Goal: Task Accomplishment & Management: Complete application form

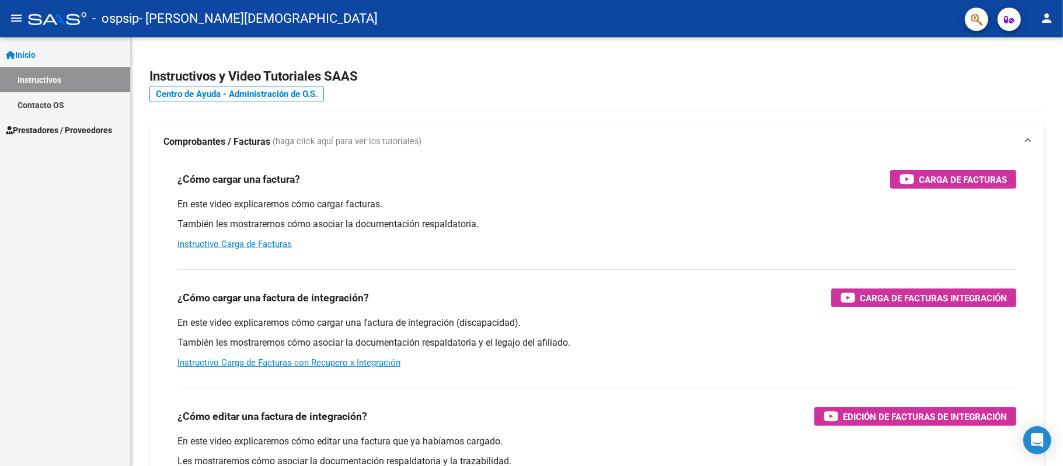
click at [105, 129] on span "Prestadores / Proveedores" at bounding box center [59, 130] width 106 height 13
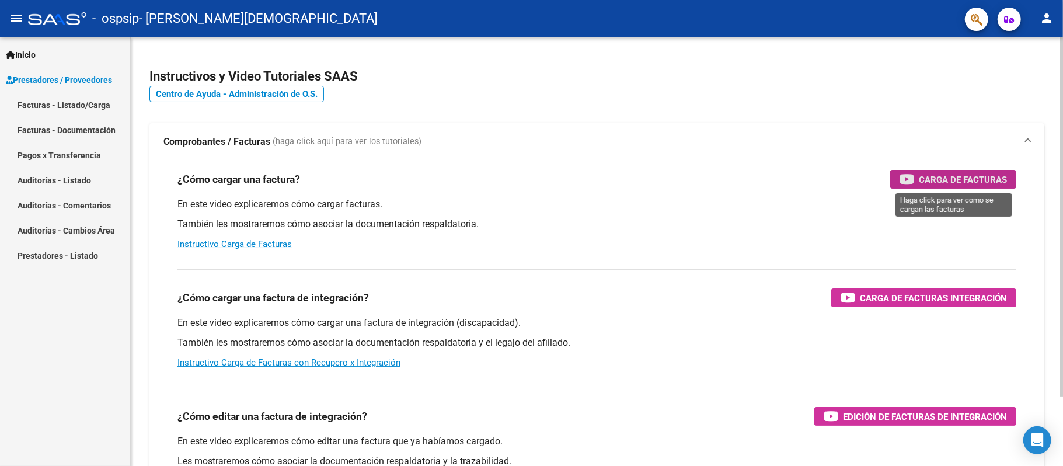
click at [954, 183] on span "Carga de Facturas" at bounding box center [963, 179] width 88 height 15
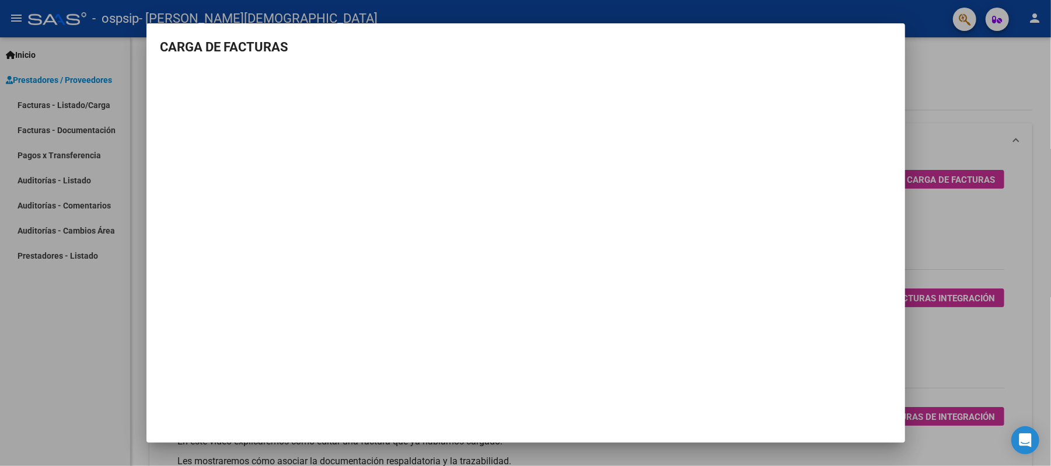
click at [1013, 263] on div at bounding box center [525, 233] width 1051 height 466
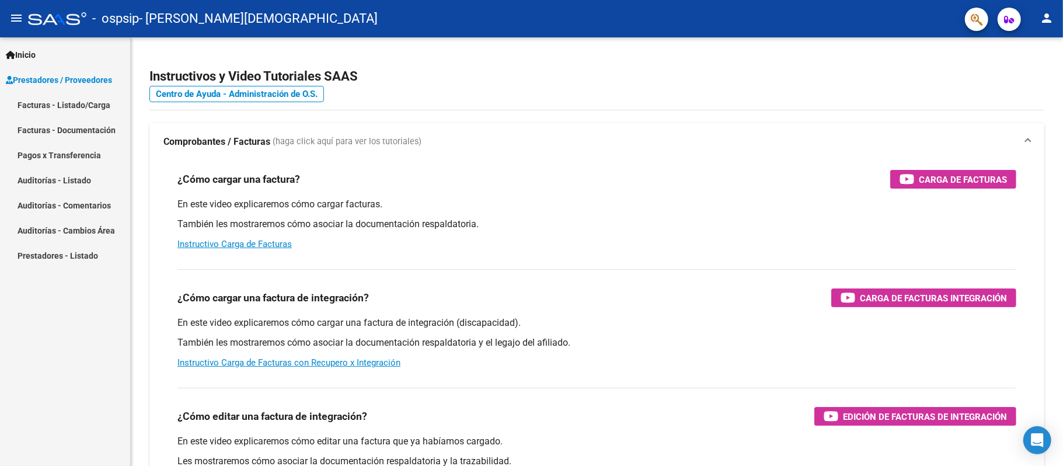
click at [60, 74] on span "Prestadores / Proveedores" at bounding box center [59, 80] width 106 height 13
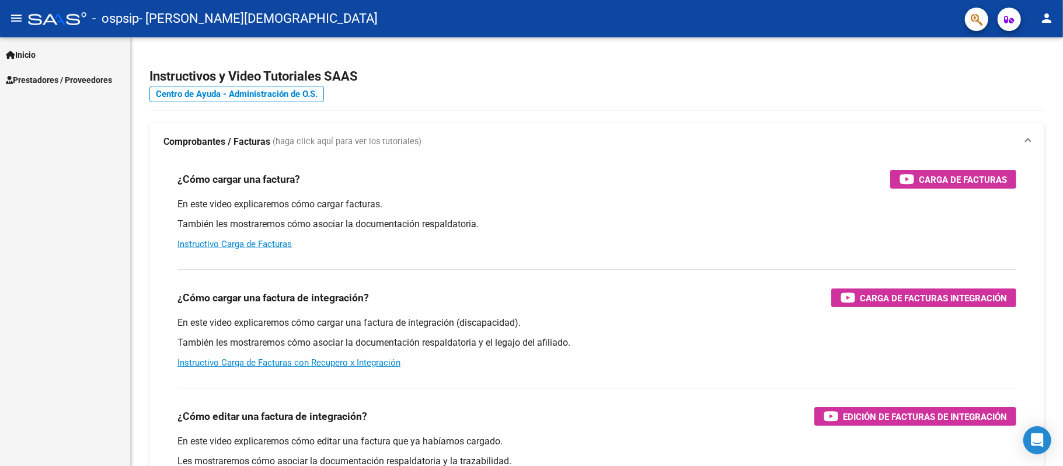
click at [60, 74] on span "Prestadores / Proveedores" at bounding box center [59, 80] width 106 height 13
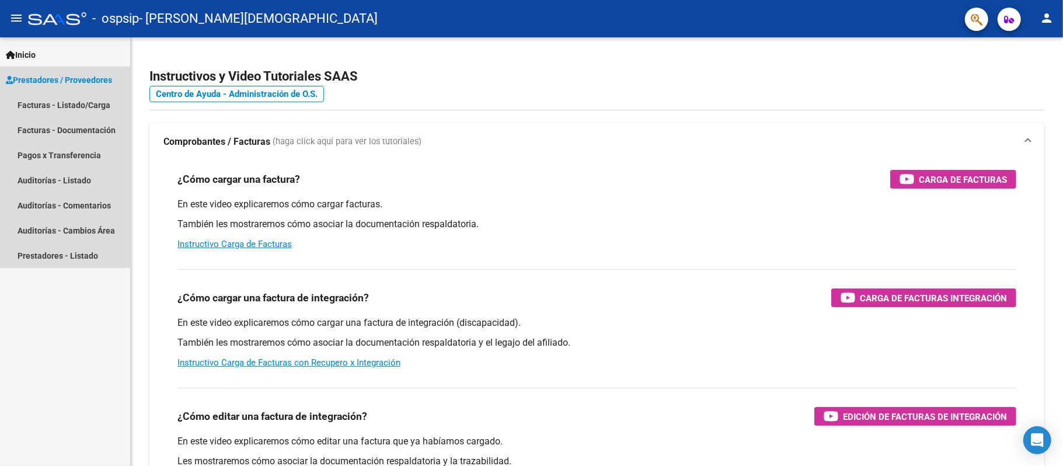
click at [64, 87] on link "Prestadores / Proveedores" at bounding box center [65, 79] width 130 height 25
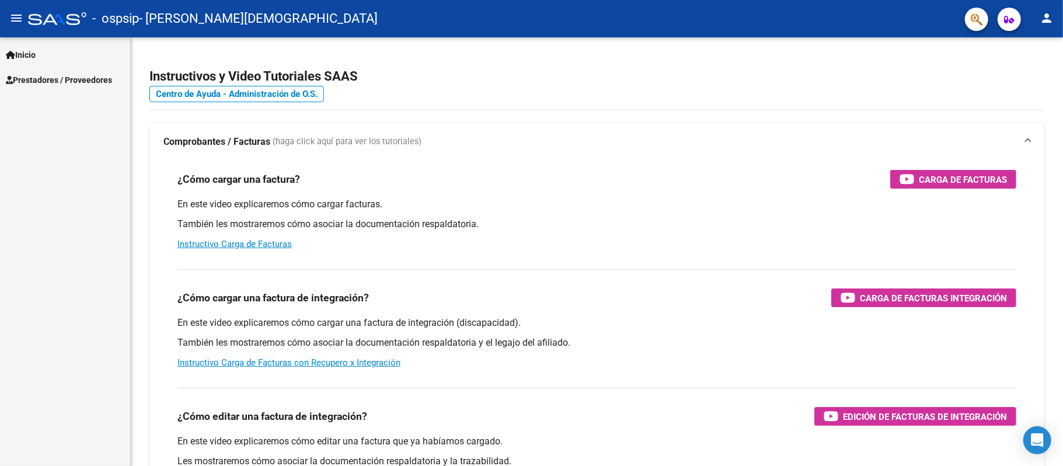
click at [66, 101] on div "Inicio Instructivos Contacto OS Prestadores / Proveedores Facturas - Listado/Ca…" at bounding box center [65, 251] width 130 height 428
click at [75, 75] on span "Prestadores / Proveedores" at bounding box center [59, 80] width 106 height 13
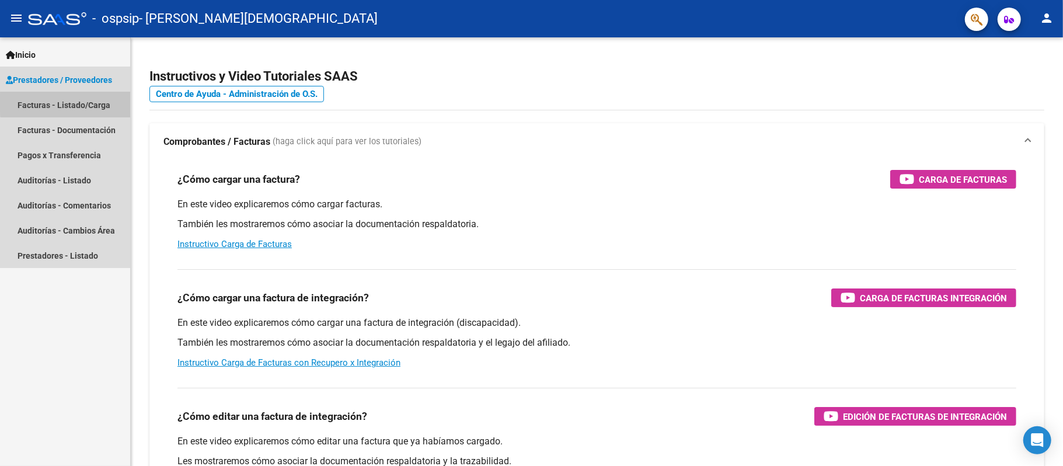
click at [78, 103] on link "Facturas - Listado/Carga" at bounding box center [65, 104] width 130 height 25
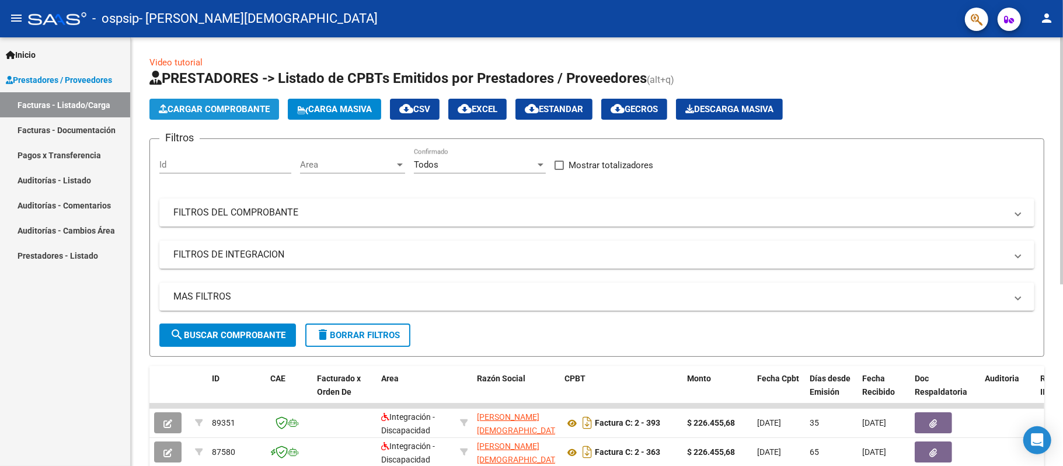
click at [255, 101] on button "Cargar Comprobante" at bounding box center [214, 109] width 130 height 21
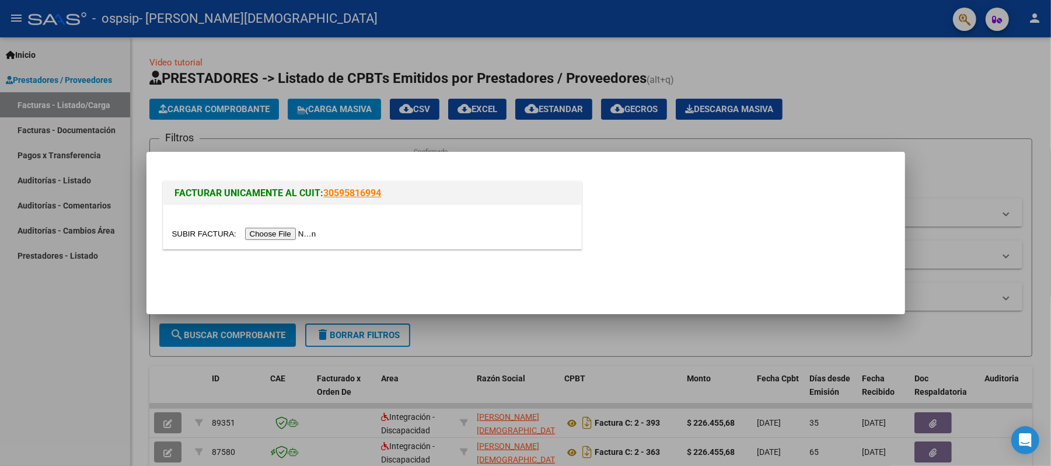
click at [288, 236] on input "file" at bounding box center [246, 234] width 148 height 12
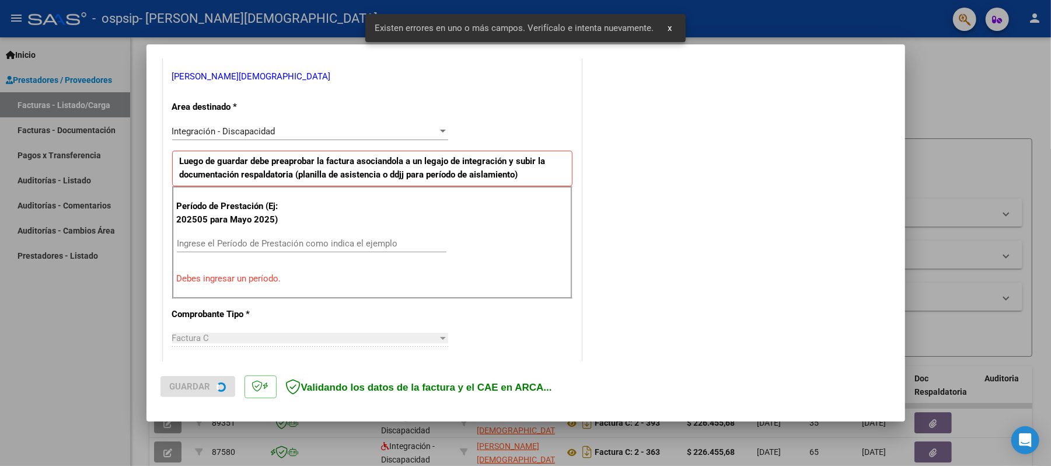
scroll to position [234, 0]
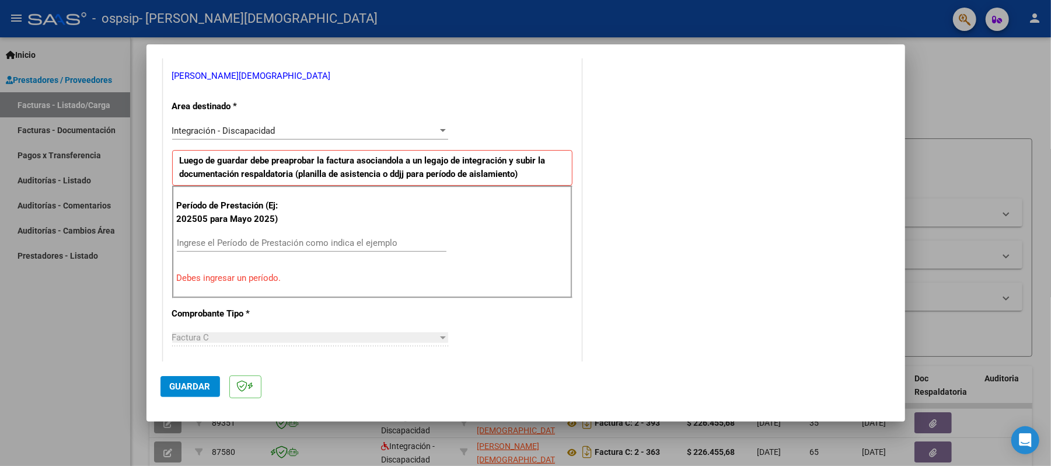
click at [416, 122] on div "Integración - Discapacidad Seleccionar Area" at bounding box center [310, 131] width 276 height 18
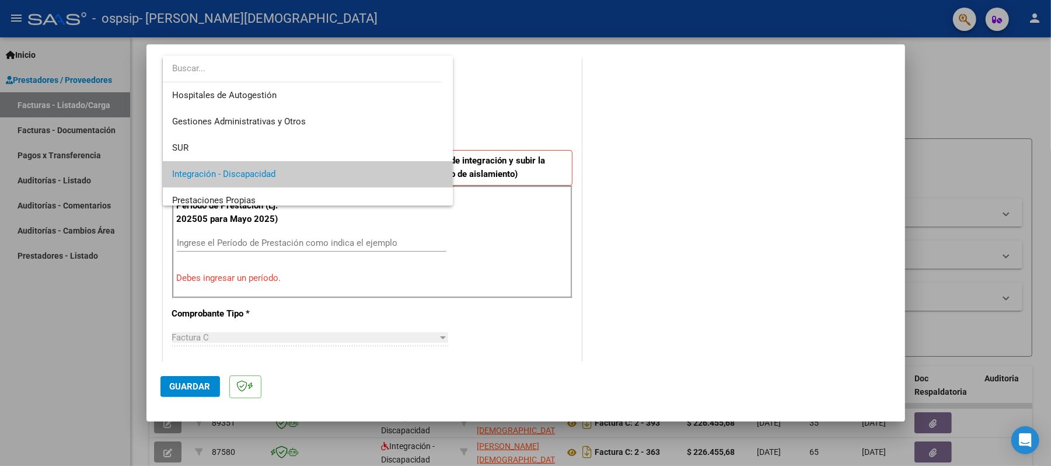
scroll to position [43, 0]
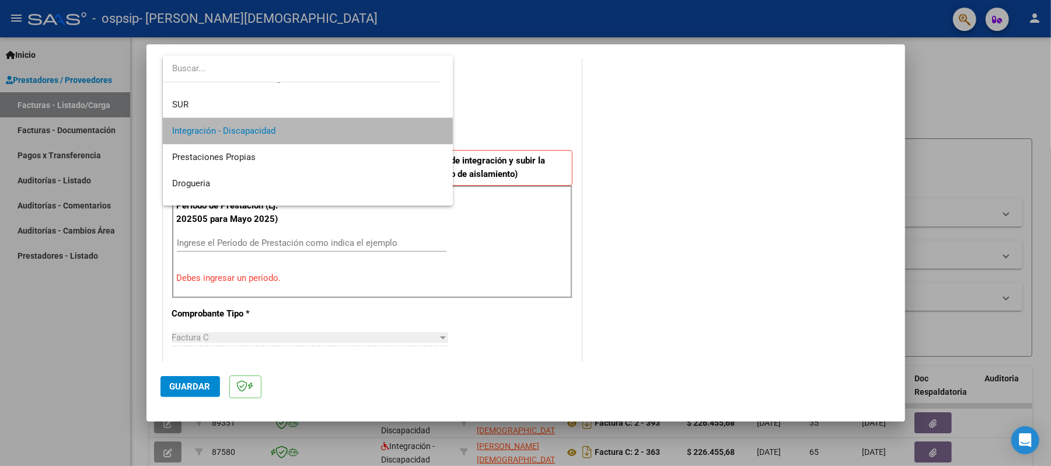
click at [416, 121] on span "Integración - Discapacidad" at bounding box center [307, 131] width 271 height 26
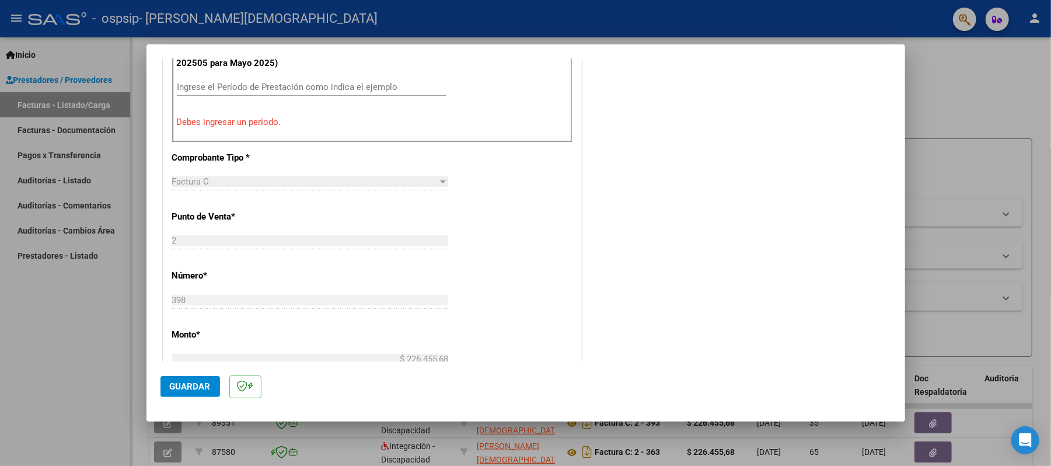
scroll to position [312, 0]
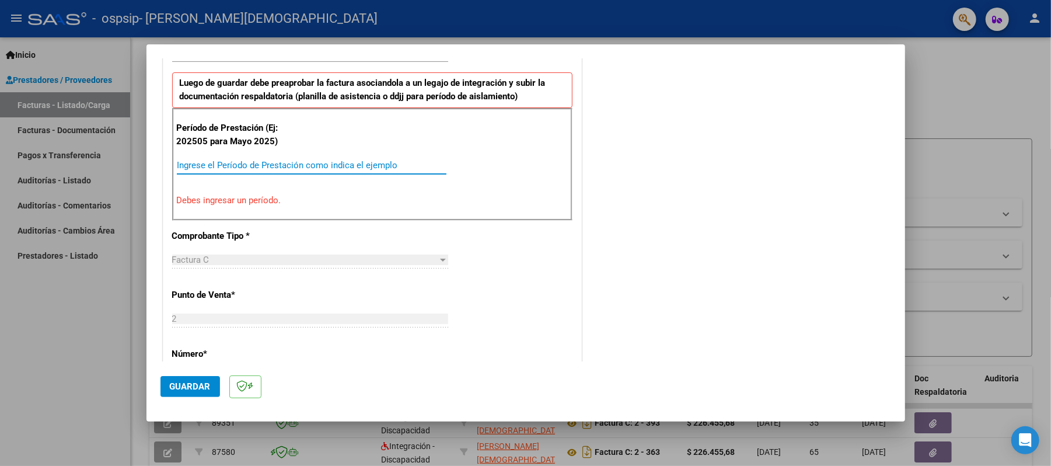
click at [336, 169] on input "Ingrese el Período de Prestación como indica el ejemplo" at bounding box center [312, 165] width 270 height 11
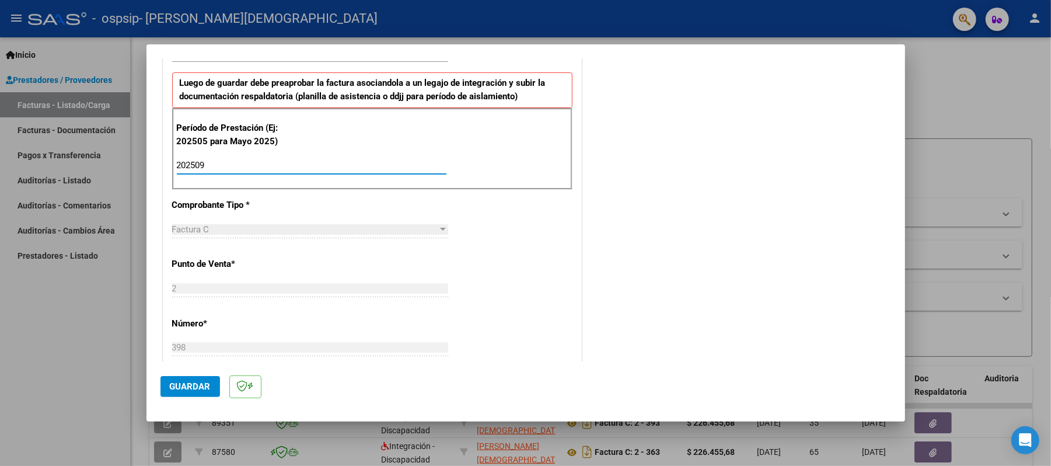
type input "202509"
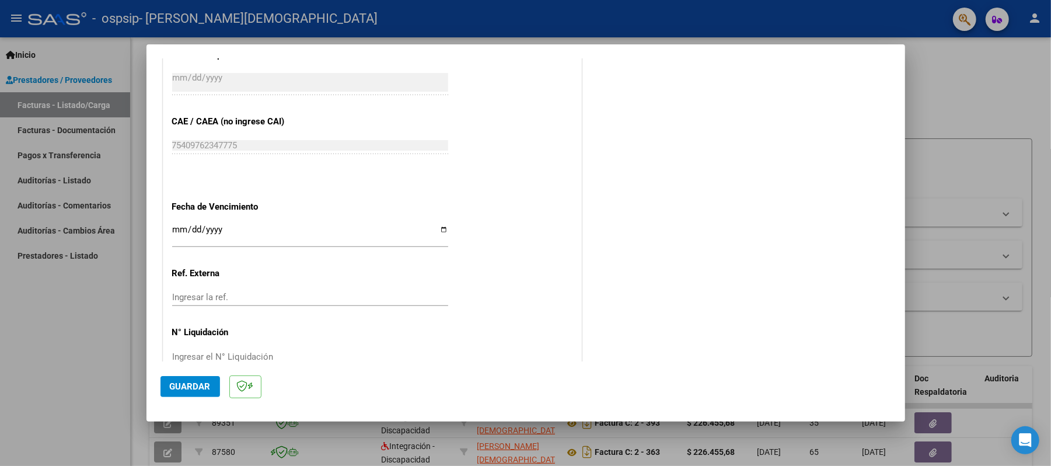
scroll to position [701, 0]
click at [180, 229] on input "Ingresar la fecha" at bounding box center [310, 231] width 276 height 19
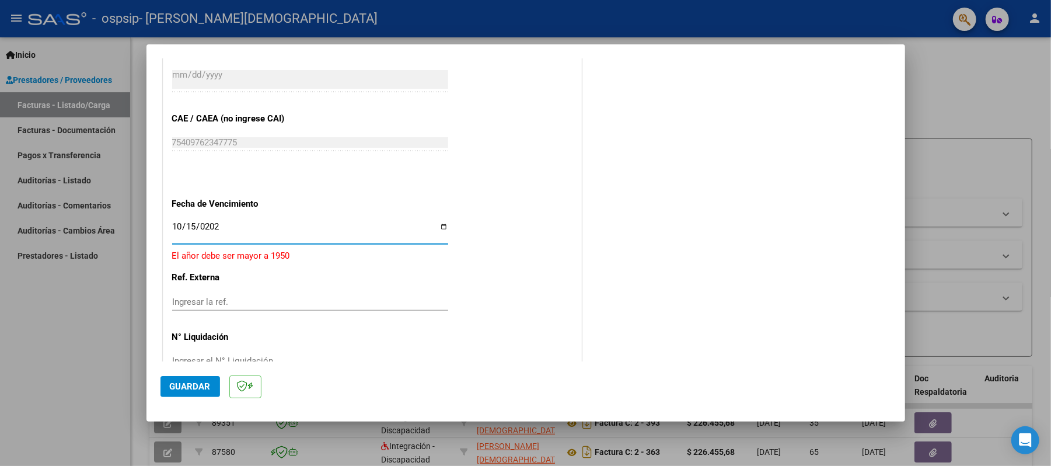
type input "[DATE]"
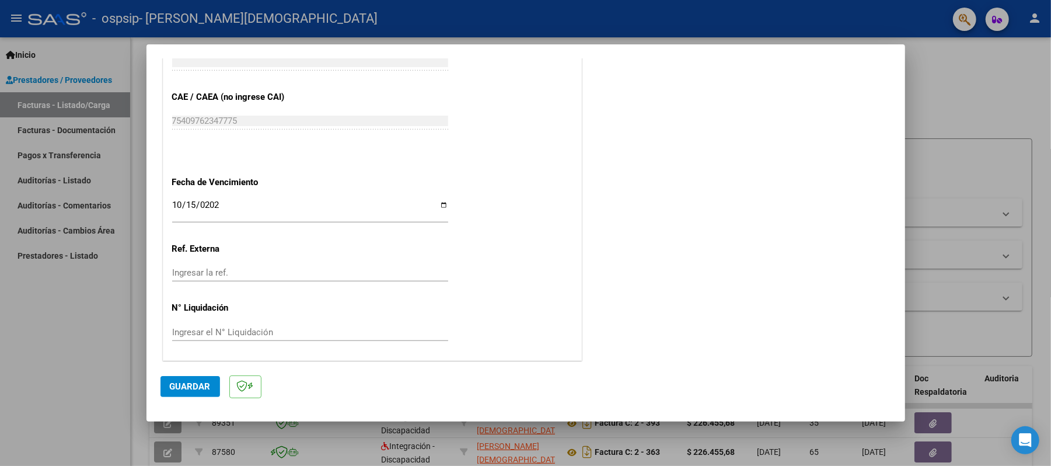
scroll to position [727, 0]
click at [182, 393] on button "Guardar" at bounding box center [190, 386] width 60 height 21
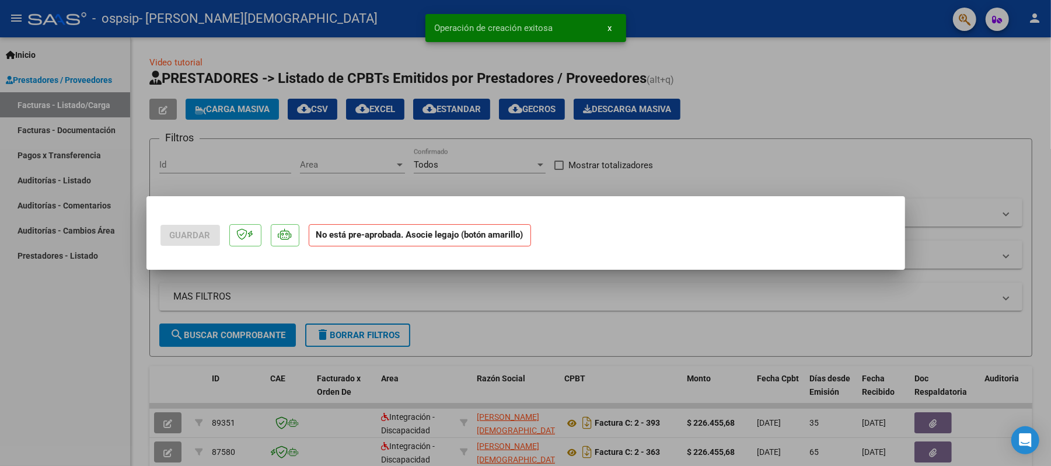
scroll to position [0, 0]
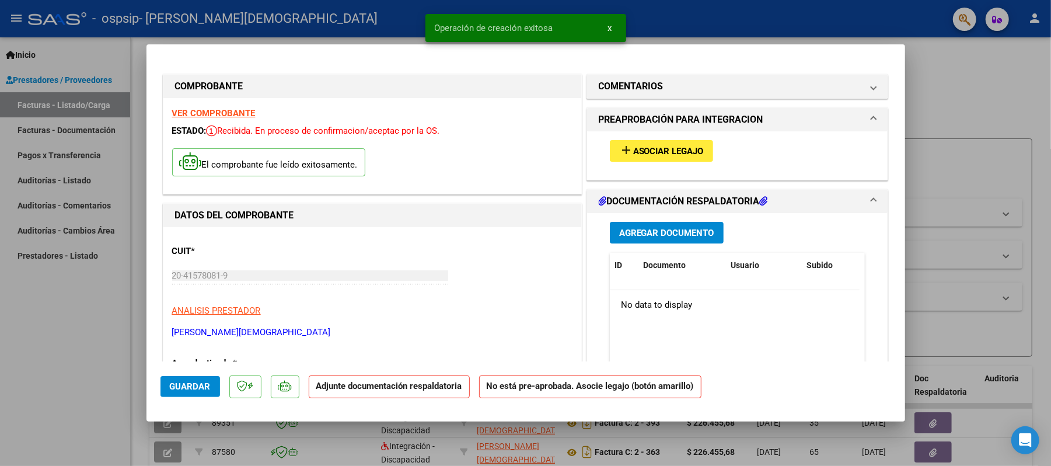
click at [692, 154] on span "Asociar Legajo" at bounding box center [668, 151] width 71 height 11
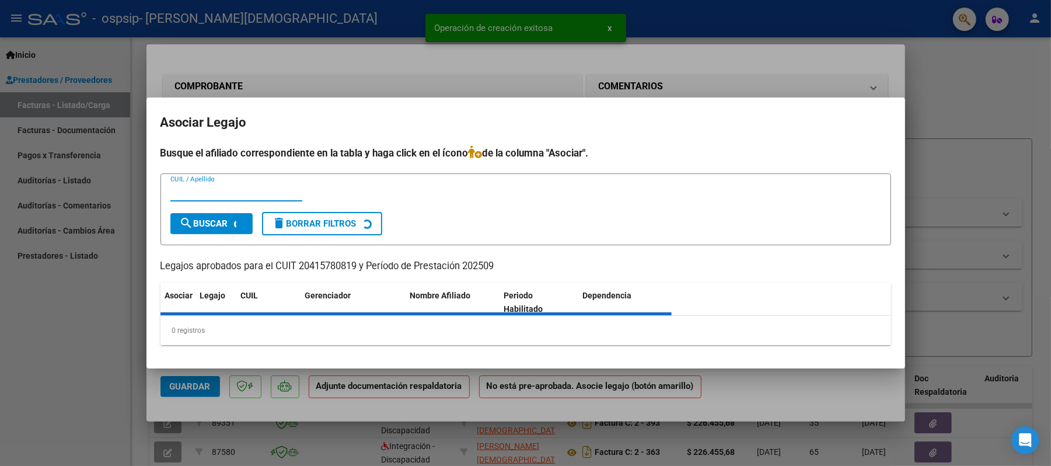
click at [235, 190] on input "CUIL / Apellido" at bounding box center [236, 192] width 132 height 11
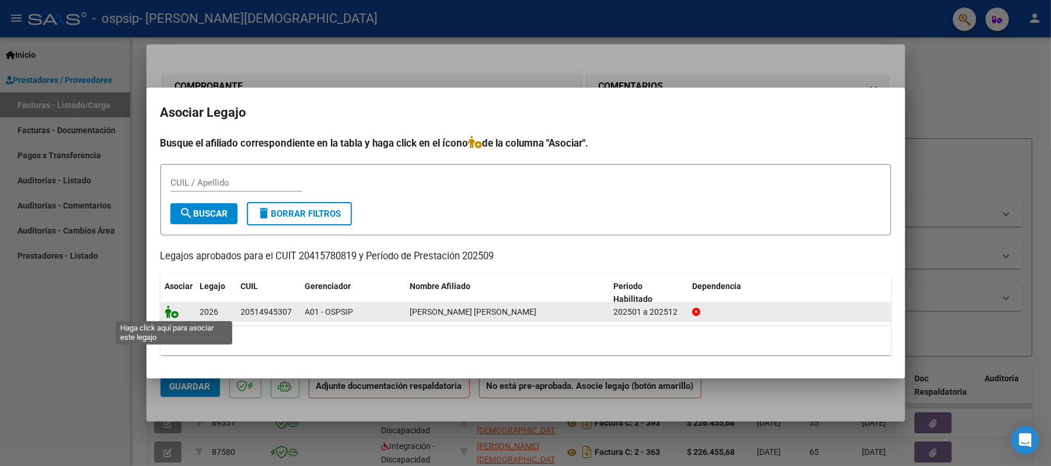
click at [173, 312] on icon at bounding box center [172, 311] width 14 height 13
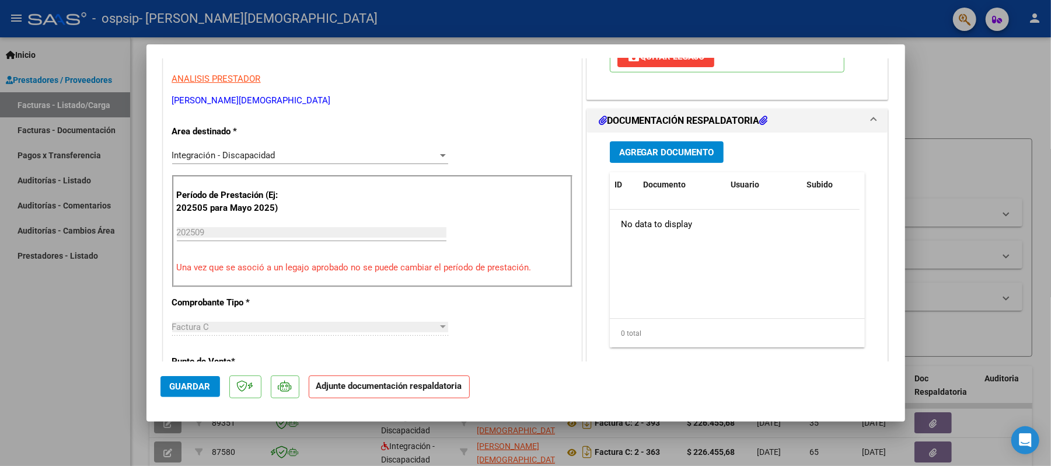
scroll to position [233, 0]
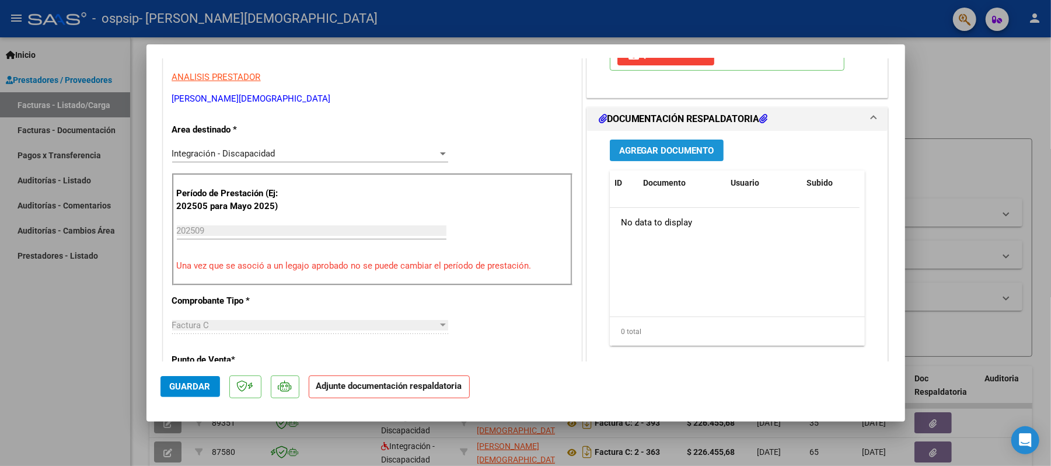
click at [680, 151] on span "Agregar Documento" at bounding box center [666, 150] width 95 height 11
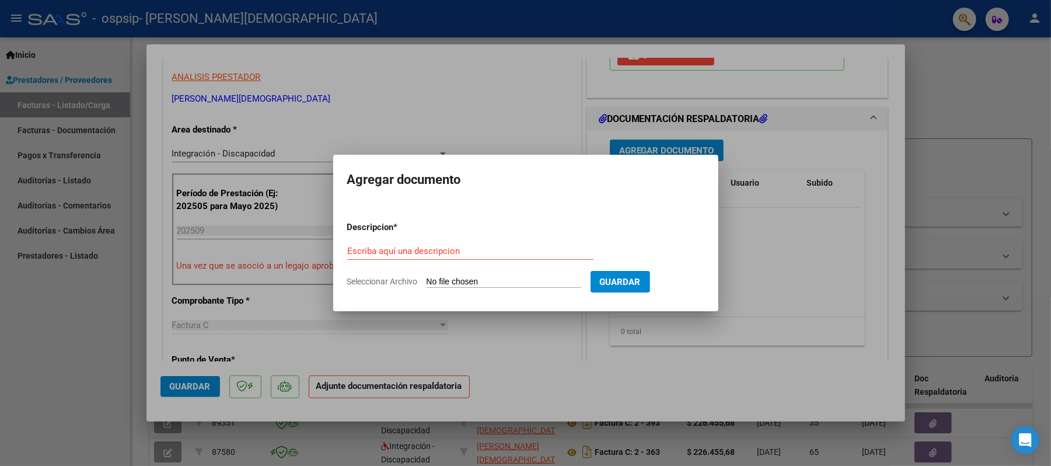
click at [384, 277] on span "Seleccionar Archivo" at bounding box center [382, 281] width 71 height 9
click at [427, 277] on input "Seleccionar Archivo" at bounding box center [504, 282] width 155 height 11
type input "C:\fakepath\PLANILLA DE ASISTENCIA - [PERSON_NAME] - [DATE] (1).pdf"
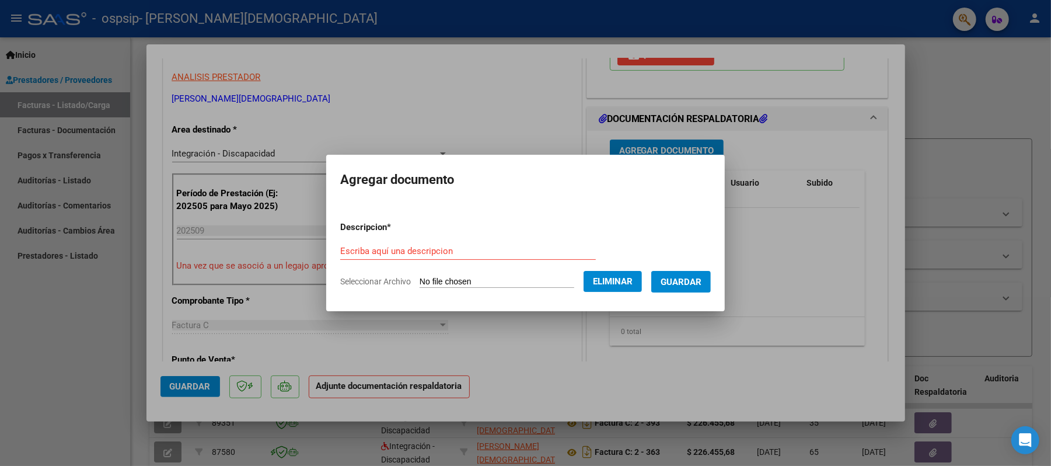
click at [400, 245] on div "Escriba aquí una descripcion" at bounding box center [468, 251] width 256 height 18
type input "asistencia"
click at [684, 288] on button "Guardar" at bounding box center [681, 282] width 60 height 22
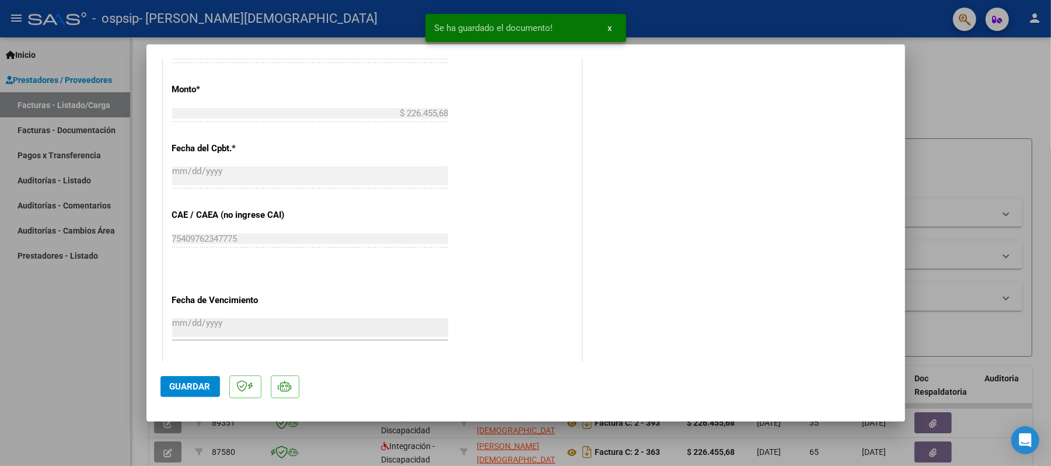
scroll to position [744, 0]
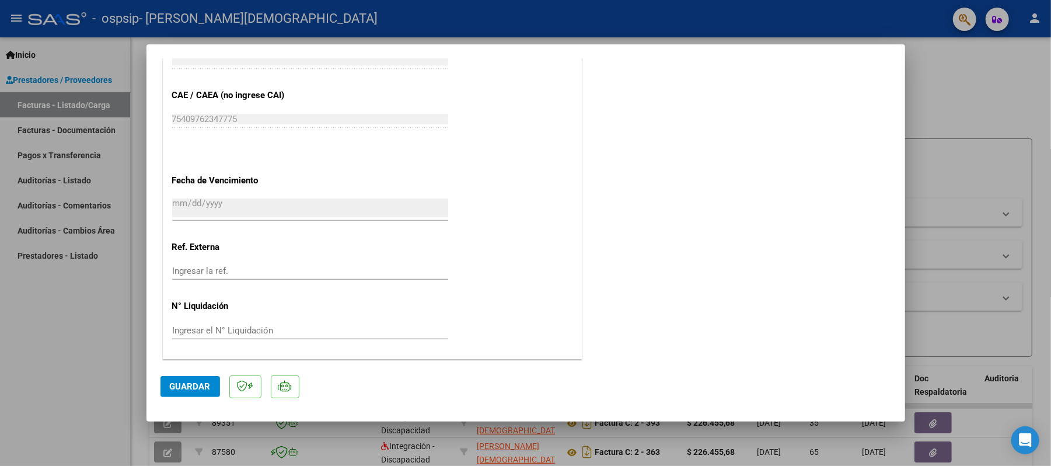
click at [191, 393] on button "Guardar" at bounding box center [190, 386] width 60 height 21
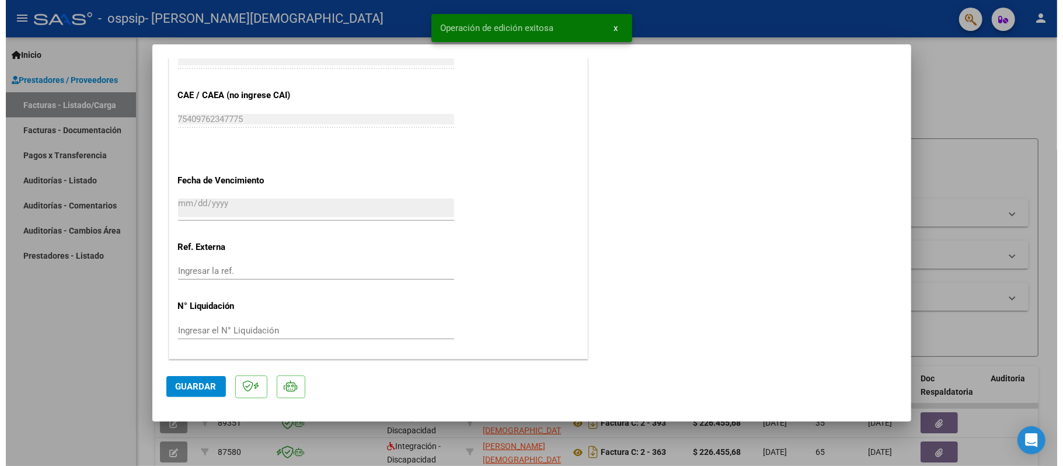
scroll to position [588, 0]
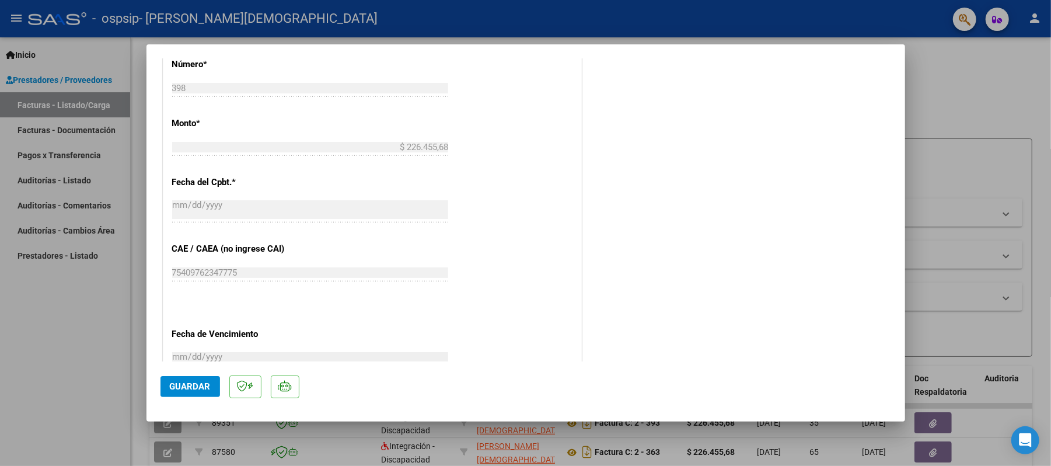
click at [68, 132] on div at bounding box center [525, 233] width 1051 height 466
type input "$ 0,00"
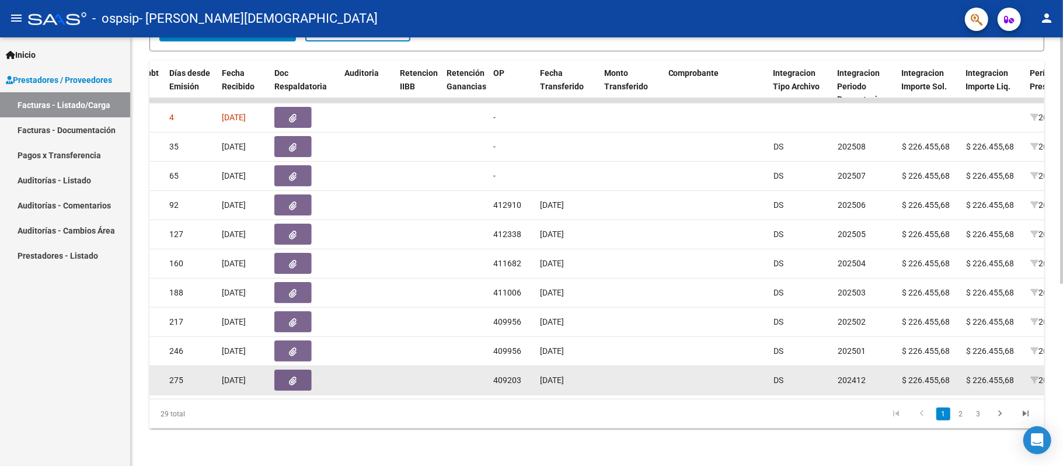
scroll to position [155, 0]
